Goal: Task Accomplishment & Management: Manage account settings

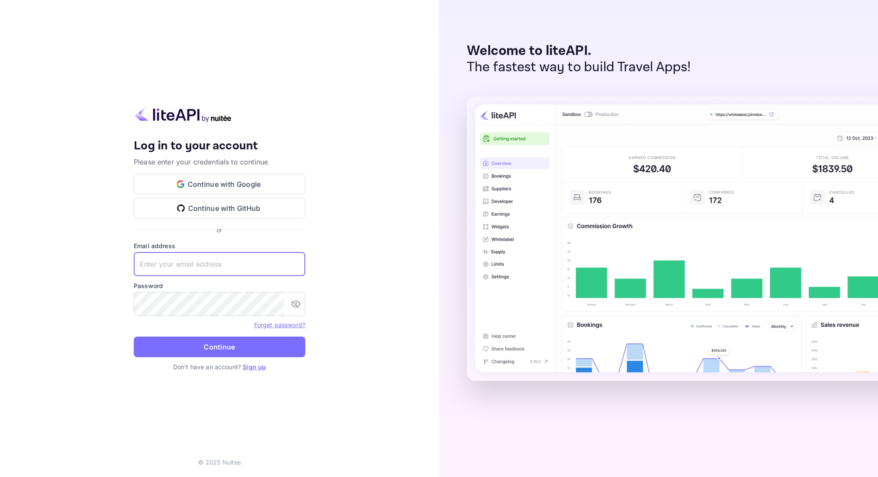
click at [214, 258] on input "text" at bounding box center [220, 264] width 172 height 24
type input "M"
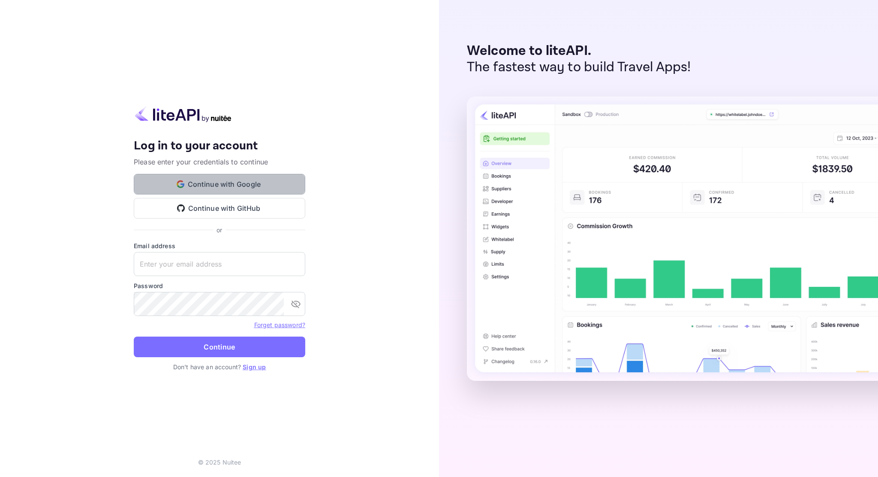
click at [182, 178] on button "Continue with Google" at bounding box center [220, 184] width 172 height 21
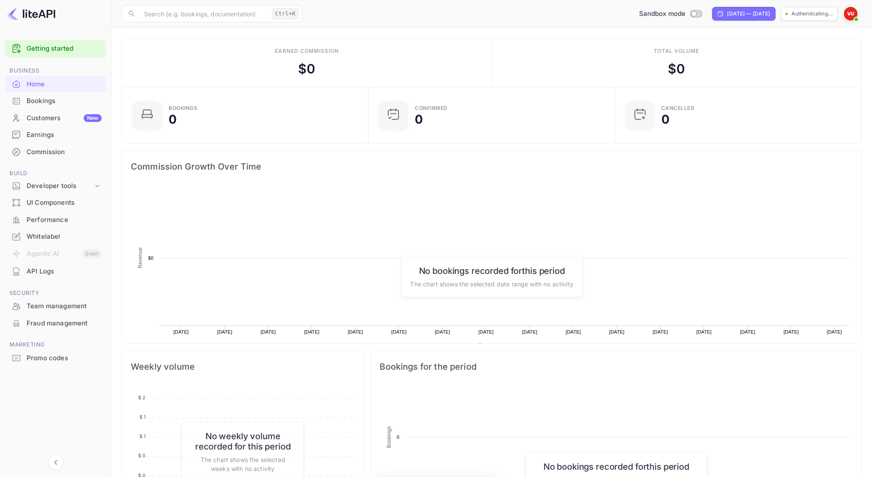
scroll to position [133, 235]
